Goal: Task Accomplishment & Management: Use online tool/utility

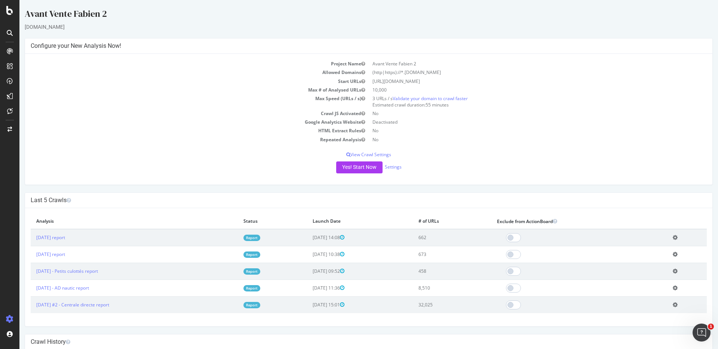
click at [391, 162] on div "Yes! Start Now Settings" at bounding box center [369, 168] width 676 height 12
click at [391, 165] on link "Settings" at bounding box center [393, 167] width 17 height 6
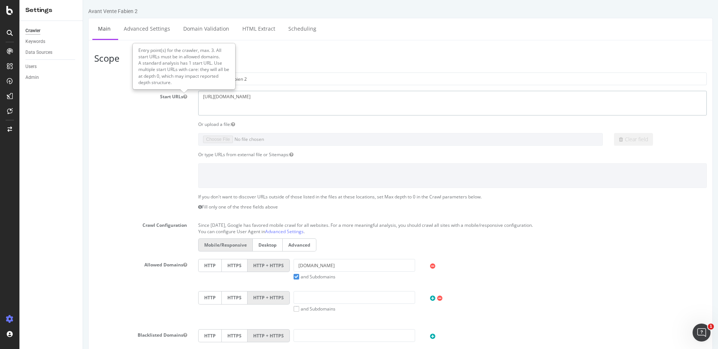
drag, startPoint x: 269, startPoint y: 102, endPoint x: 180, endPoint y: 97, distance: 89.9
click at [180, 97] on div "Start URLs [URL][DOMAIN_NAME]" at bounding box center [401, 103] width 624 height 24
paste textarea "[DOMAIN_NAME][URL]"
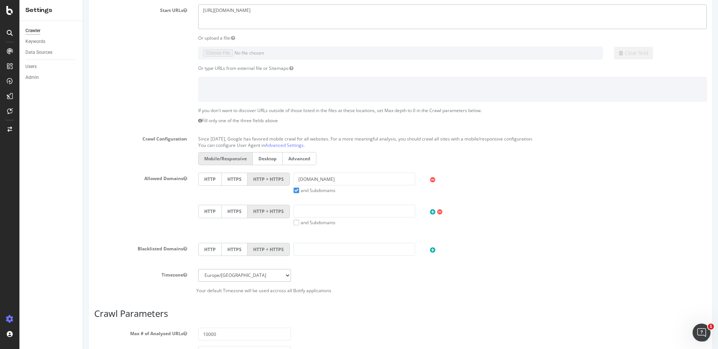
type textarea "[URL][DOMAIN_NAME]"
drag, startPoint x: 357, startPoint y: 179, endPoint x: 275, endPoint y: 180, distance: 82.3
click at [275, 180] on div "HTTP HTTPS HTTP + HTTPS [DOMAIN_NAME] and Subdomains User Agent: Mobile Desktop…" at bounding box center [453, 183] width 516 height 21
paste input "[URL][DOMAIN_NAME]"
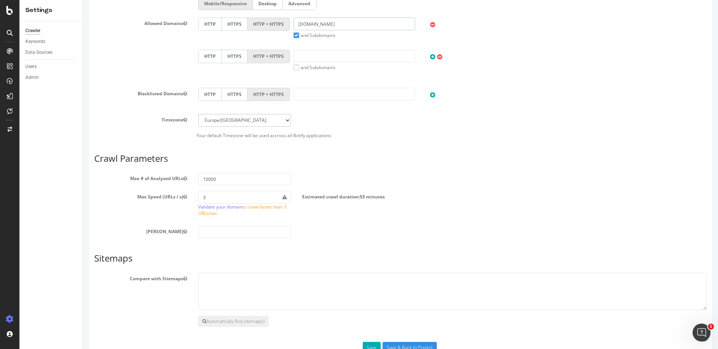
scroll to position [260, 0]
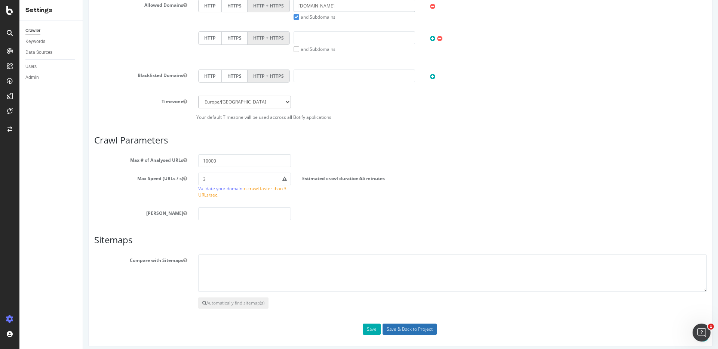
type input "[DOMAIN_NAME]"
click at [425, 331] on input "Save & Back to Project" at bounding box center [410, 329] width 54 height 11
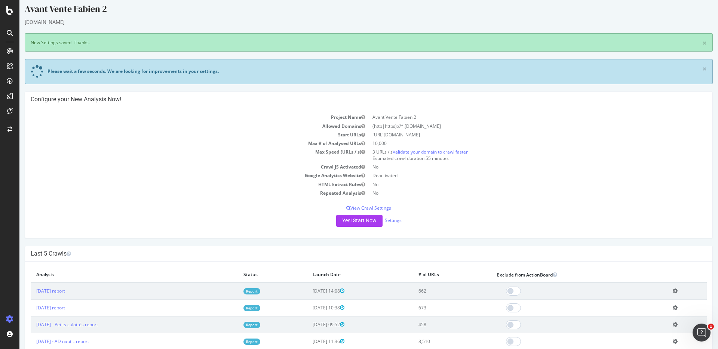
scroll to position [6, 0]
click at [369, 157] on td "3 URLs / s Validate your domain to crawl faster Estimated crawl duration: 55 mi…" at bounding box center [538, 154] width 338 height 15
click at [363, 156] on td "Max Speed (URLs / s)" at bounding box center [200, 154] width 338 height 15
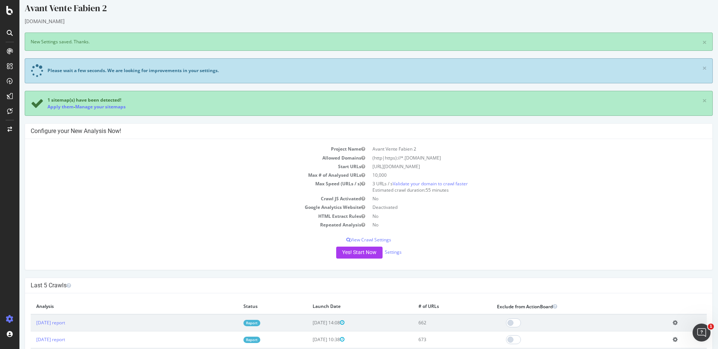
click at [364, 189] on td "Max Speed (URLs / s)" at bounding box center [200, 187] width 338 height 15
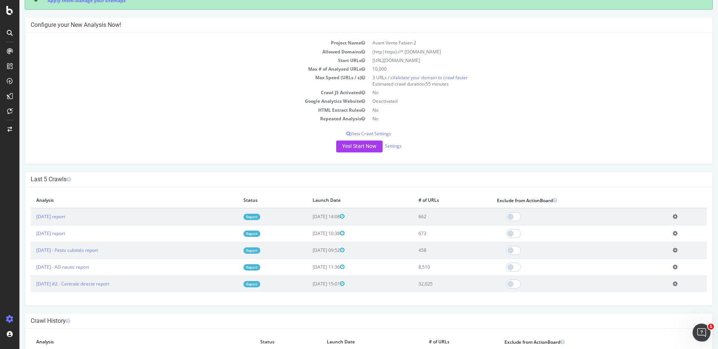
scroll to position [0, 0]
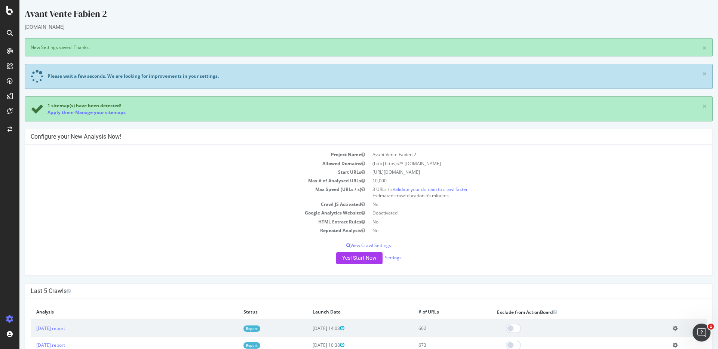
click at [364, 193] on td "Max Speed (URLs / s)" at bounding box center [200, 192] width 338 height 15
click at [364, 194] on td "Max Speed (URLs / s)" at bounding box center [200, 192] width 338 height 15
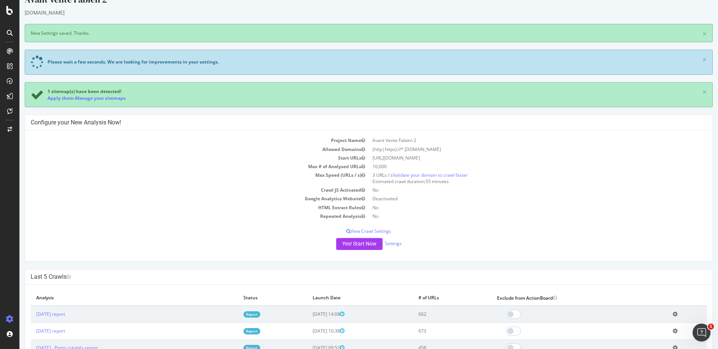
scroll to position [11, 0]
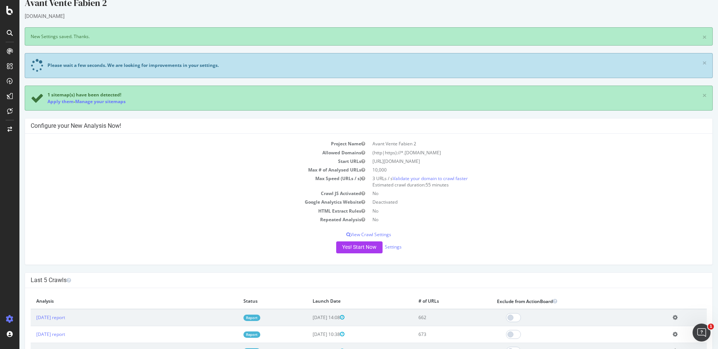
click at [364, 181] on td "Max Speed (URLs / s)" at bounding box center [200, 181] width 338 height 15
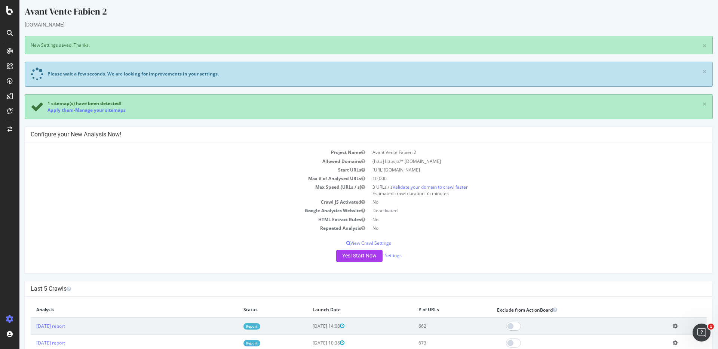
scroll to position [21, 0]
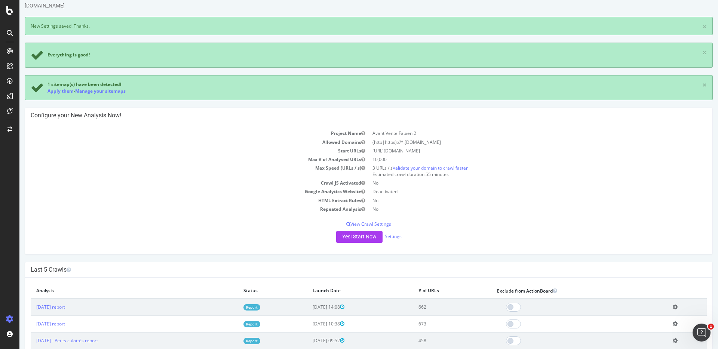
click at [364, 172] on td "Max Speed (URLs / s)" at bounding box center [200, 171] width 338 height 15
click at [360, 235] on button "Yes! Start Now" at bounding box center [359, 237] width 46 height 12
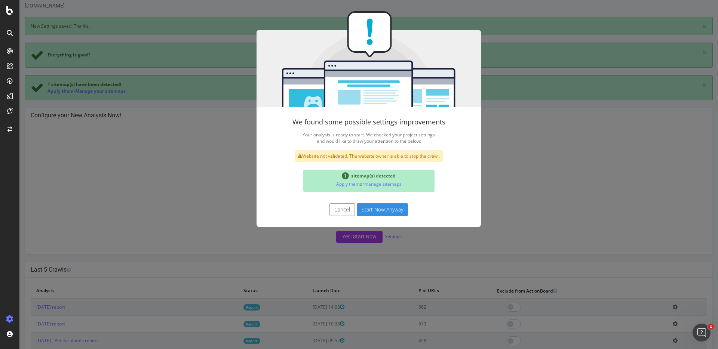
click at [376, 214] on button "Start Now Anyway" at bounding box center [382, 209] width 51 height 13
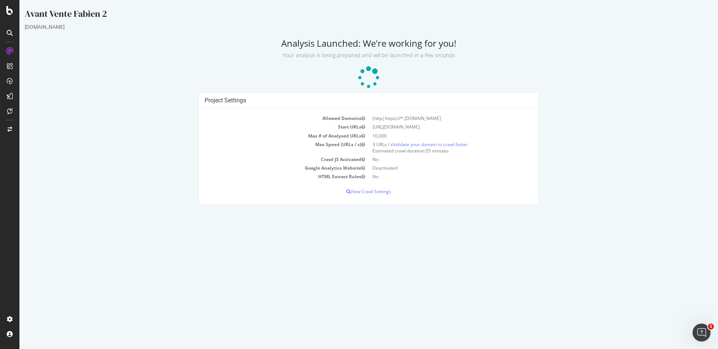
click at [367, 151] on td "Max Speed (URLs / s)" at bounding box center [287, 147] width 164 height 15
click at [367, 150] on td "Max Speed (URLs / s)" at bounding box center [287, 147] width 164 height 15
click at [369, 75] on icon at bounding box center [368, 77] width 25 height 25
click at [369, 75] on icon at bounding box center [369, 78] width 24 height 24
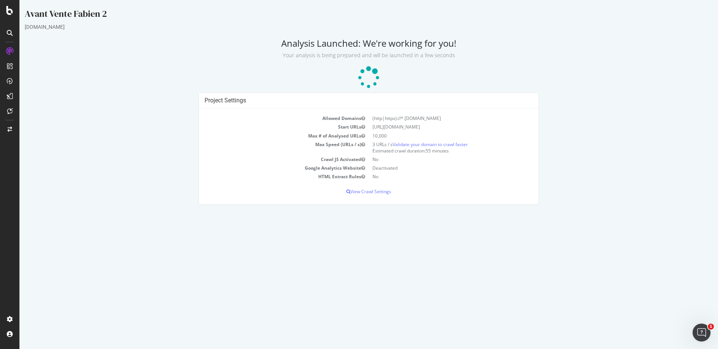
click at [367, 75] on icon at bounding box center [369, 78] width 22 height 22
click at [367, 77] on icon at bounding box center [368, 77] width 23 height 23
click at [368, 76] on icon at bounding box center [369, 78] width 24 height 24
click at [369, 74] on icon at bounding box center [368, 77] width 23 height 23
click at [367, 77] on icon at bounding box center [369, 78] width 24 height 24
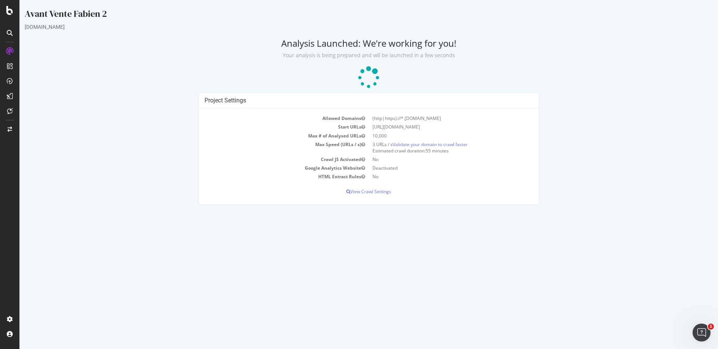
click at [367, 75] on icon at bounding box center [369, 78] width 24 height 24
click at [368, 75] on icon at bounding box center [368, 77] width 23 height 23
click at [368, 75] on icon at bounding box center [369, 78] width 29 height 29
click at [367, 75] on icon at bounding box center [368, 77] width 23 height 23
click at [367, 75] on icon at bounding box center [368, 77] width 25 height 25
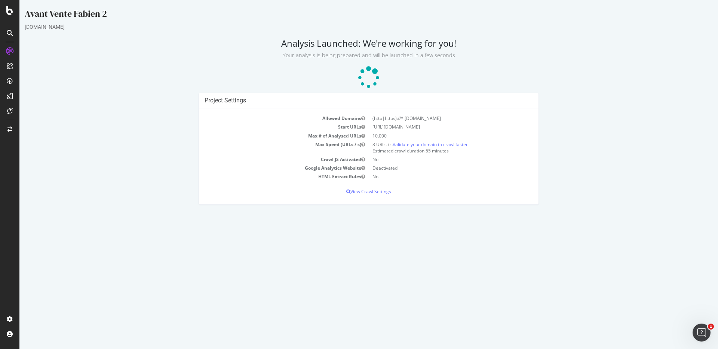
click at [367, 75] on icon at bounding box center [368, 77] width 23 height 23
click at [368, 75] on icon at bounding box center [368, 77] width 25 height 25
click at [368, 75] on icon at bounding box center [369, 78] width 24 height 24
click at [368, 75] on icon at bounding box center [369, 78] width 32 height 32
click at [368, 75] on icon at bounding box center [369, 78] width 24 height 24
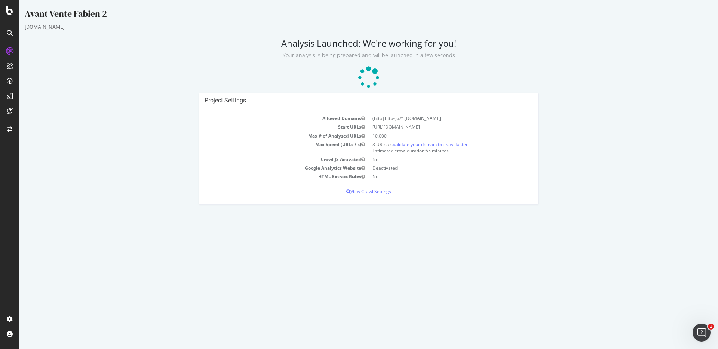
click at [368, 75] on icon at bounding box center [368, 77] width 25 height 25
click at [368, 75] on icon at bounding box center [369, 78] width 24 height 24
click at [368, 74] on icon at bounding box center [368, 77] width 25 height 25
click at [368, 76] on icon at bounding box center [368, 77] width 25 height 25
click at [367, 75] on icon at bounding box center [369, 78] width 24 height 24
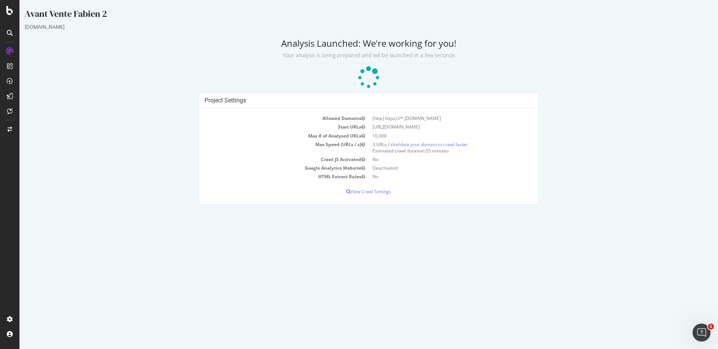
click at [367, 75] on icon at bounding box center [368, 77] width 23 height 23
click at [367, 75] on icon at bounding box center [368, 77] width 25 height 25
click at [367, 75] on icon at bounding box center [369, 78] width 24 height 24
click at [369, 73] on icon at bounding box center [368, 77] width 29 height 29
click at [368, 76] on icon at bounding box center [369, 78] width 30 height 30
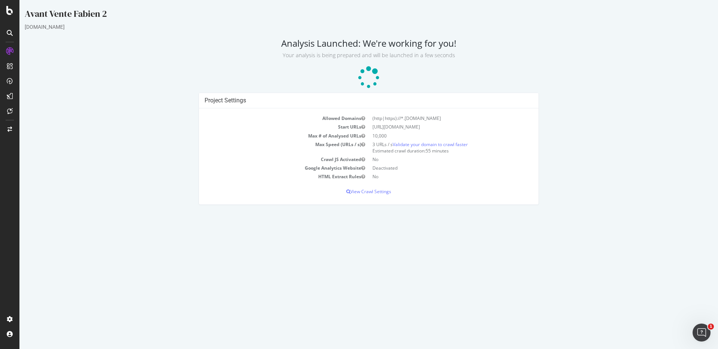
click at [368, 75] on icon at bounding box center [368, 77] width 25 height 25
click at [367, 76] on icon at bounding box center [369, 78] width 24 height 24
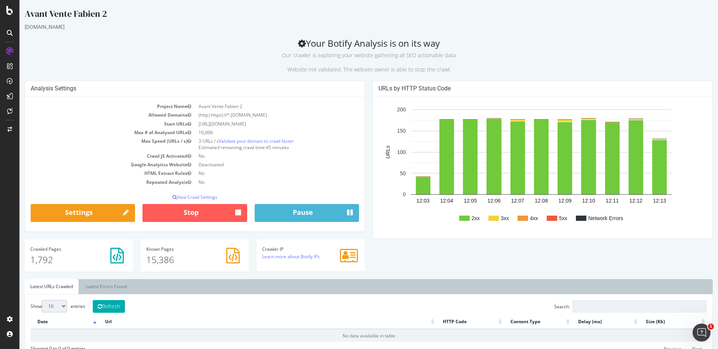
click at [369, 89] on div "URLs by HTTP Status Code 2xx 3xx 4xx 5xx Network Errors 12:03 12:04 12:05 12:06…" at bounding box center [543, 164] width 348 height 166
